Goal: Information Seeking & Learning: Learn about a topic

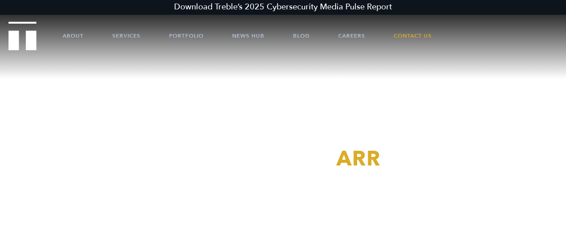
click at [283, 8] on link "Download Treble’s 2025 Cybersecurity Media Pulse Report" at bounding box center [283, 7] width 566 height 15
click at [71, 35] on link "About" at bounding box center [73, 35] width 21 height 27
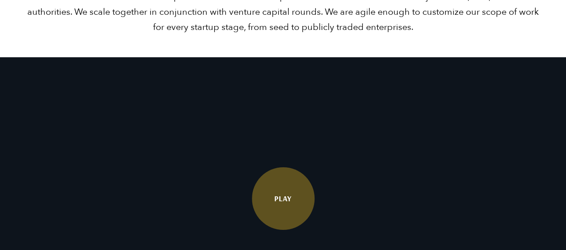
scroll to position [1656, 0]
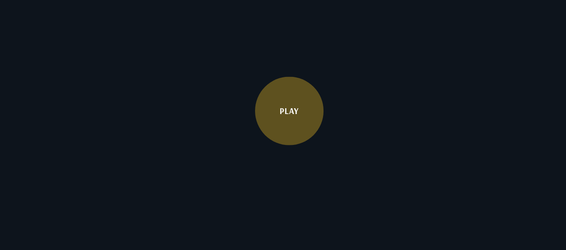
click at [293, 128] on link "Play" at bounding box center [289, 111] width 68 height 68
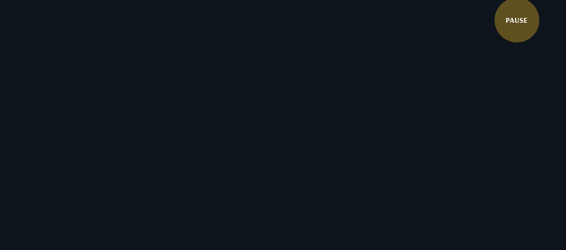
click at [244, 117] on video at bounding box center [283, 112] width 566 height 283
click at [302, 115] on video at bounding box center [283, 112] width 566 height 283
click at [510, 23] on link "PAUSE" at bounding box center [513, 23] width 49 height 49
click at [511, 23] on link "Play" at bounding box center [514, 21] width 49 height 49
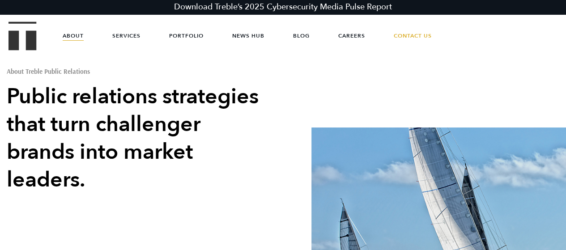
scroll to position [0, 0]
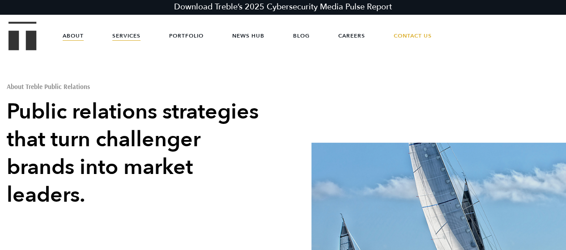
click at [122, 38] on link "Services" at bounding box center [126, 35] width 28 height 27
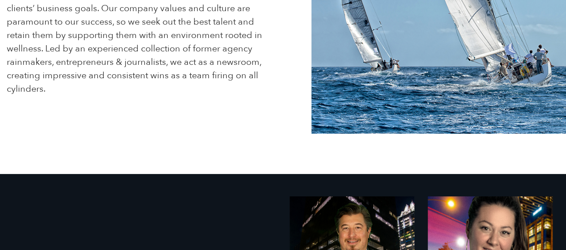
scroll to position [448, 0]
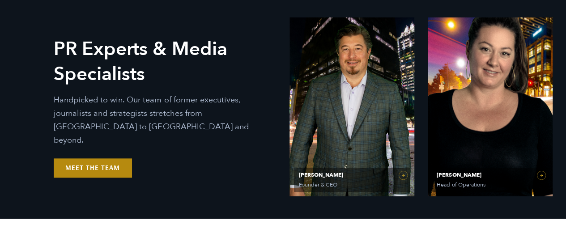
click at [108, 162] on link "Meet the Team" at bounding box center [93, 167] width 78 height 19
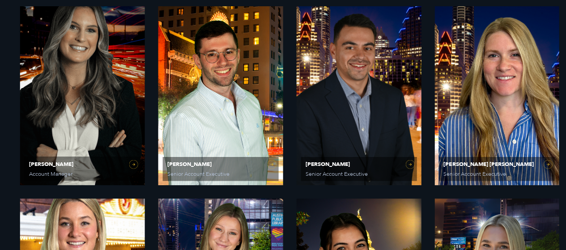
scroll to position [850, 0]
